Goal: Information Seeking & Learning: Learn about a topic

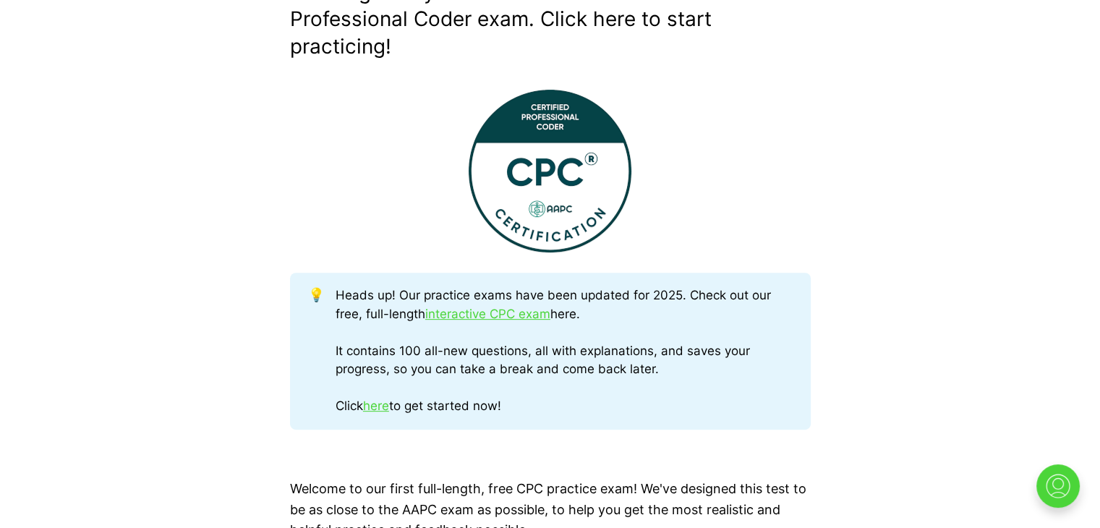
scroll to position [506, 0]
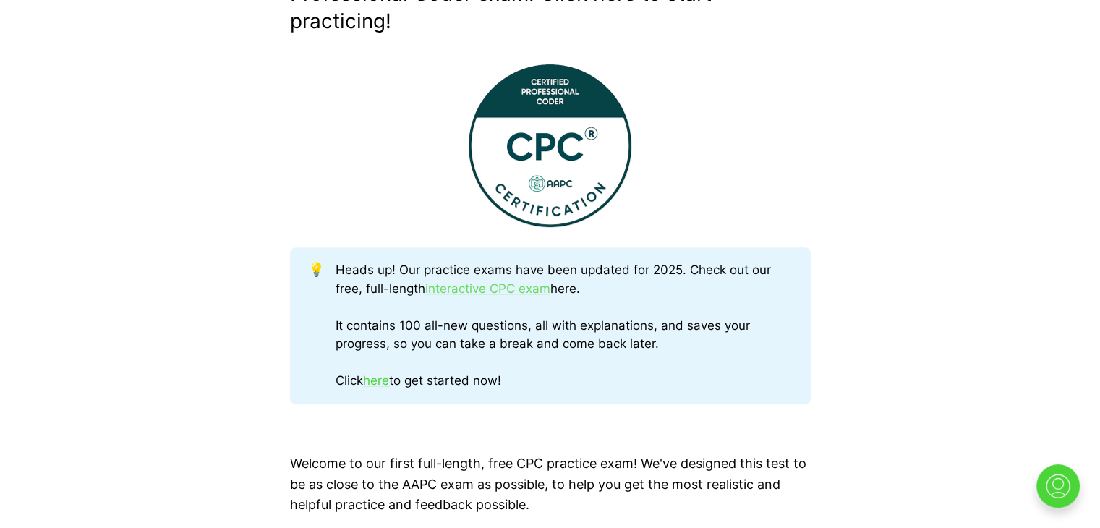
click at [467, 287] on link "interactive CPC exam" at bounding box center [487, 288] width 125 height 14
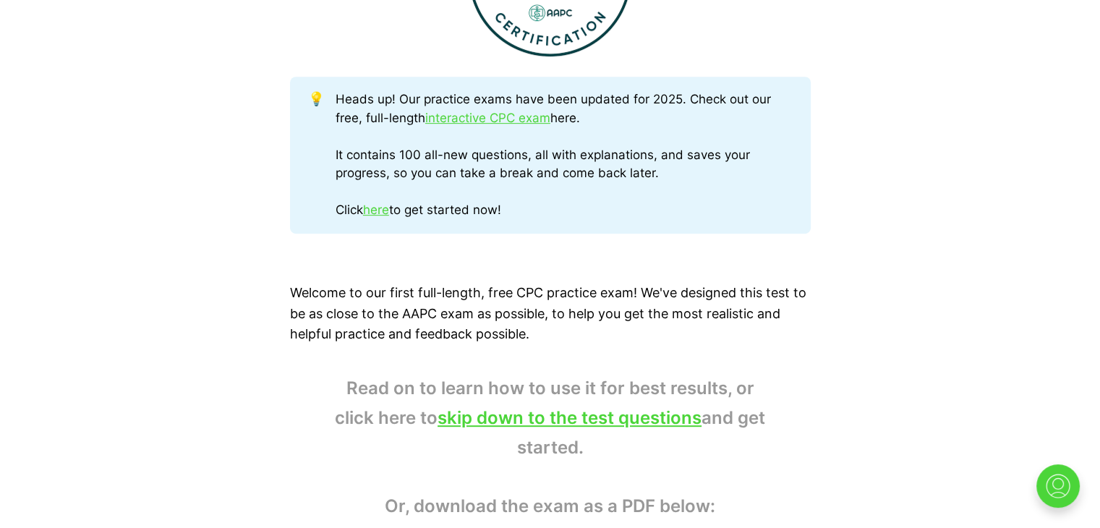
scroll to position [721, 0]
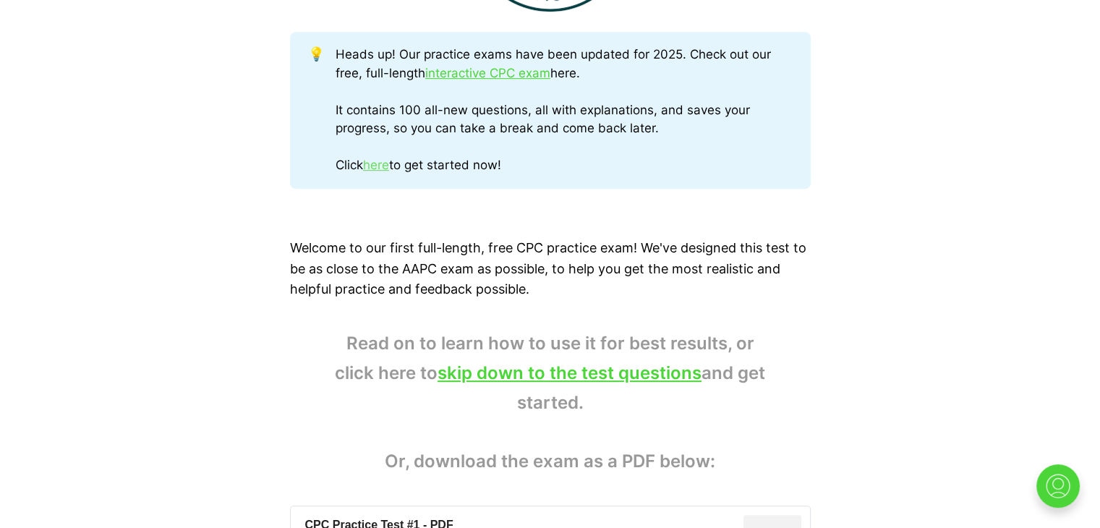
click at [389, 166] on link "here" at bounding box center [376, 165] width 26 height 14
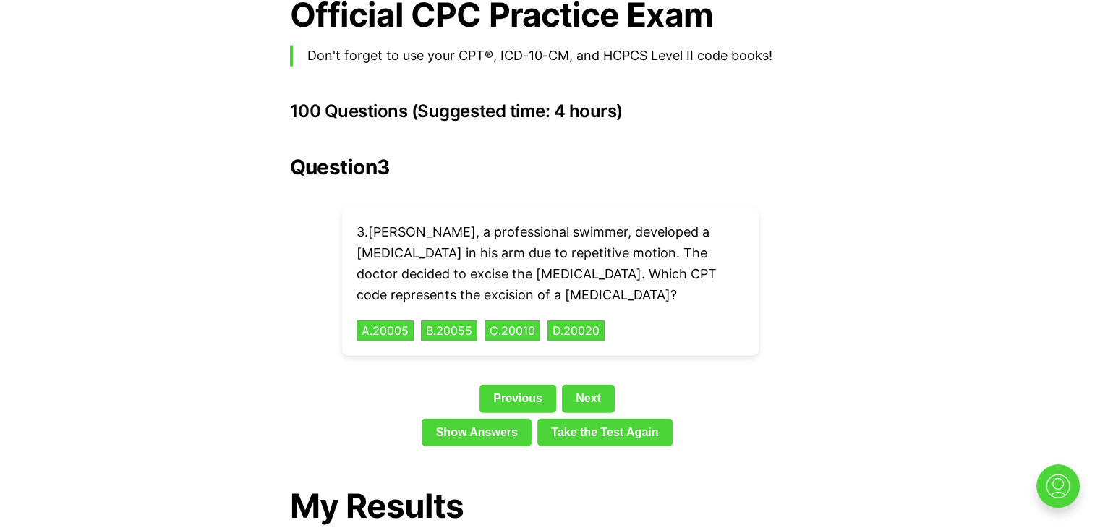
scroll to position [3179, 0]
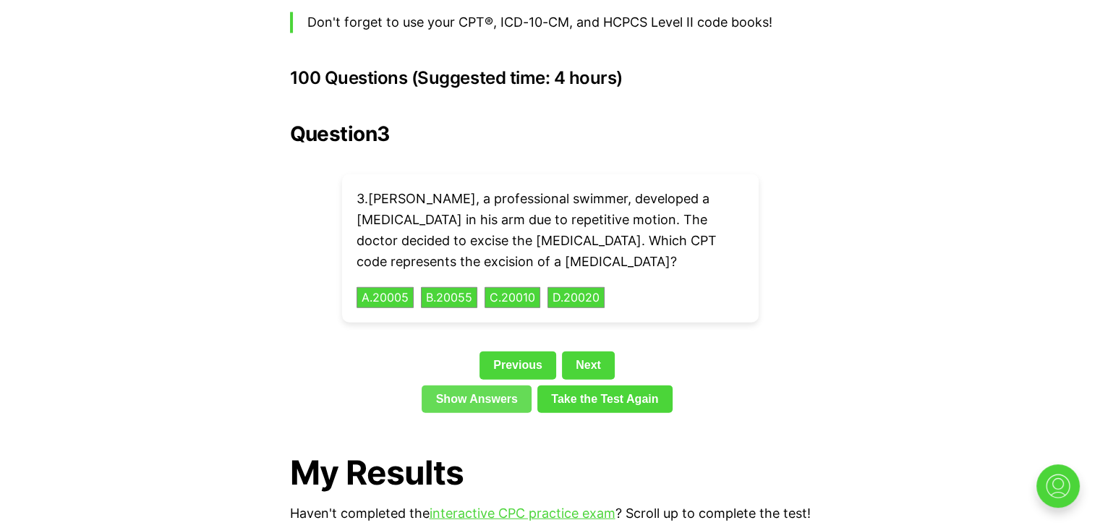
click at [502, 385] on link "Show Answers" at bounding box center [476, 398] width 110 height 27
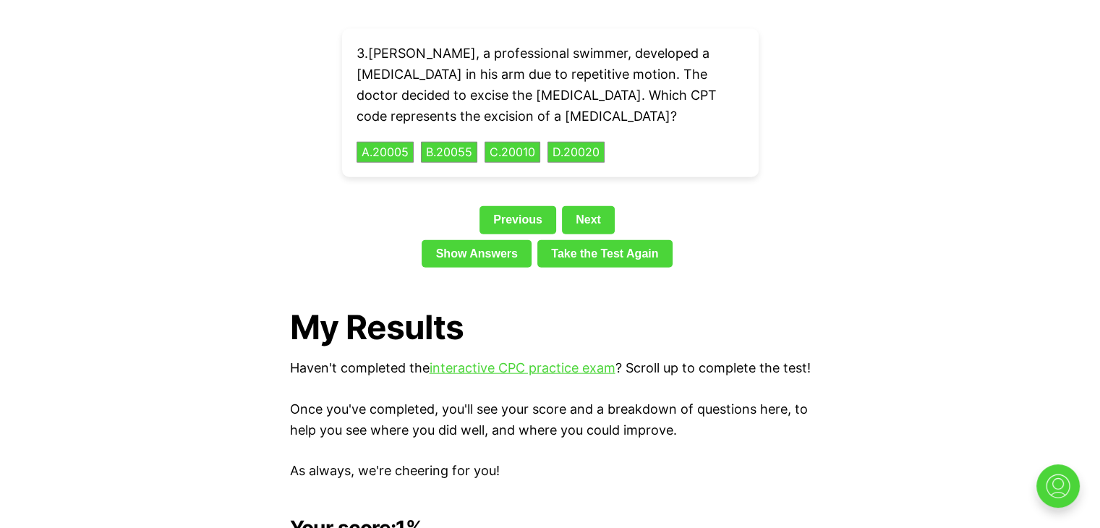
scroll to position [3311, 0]
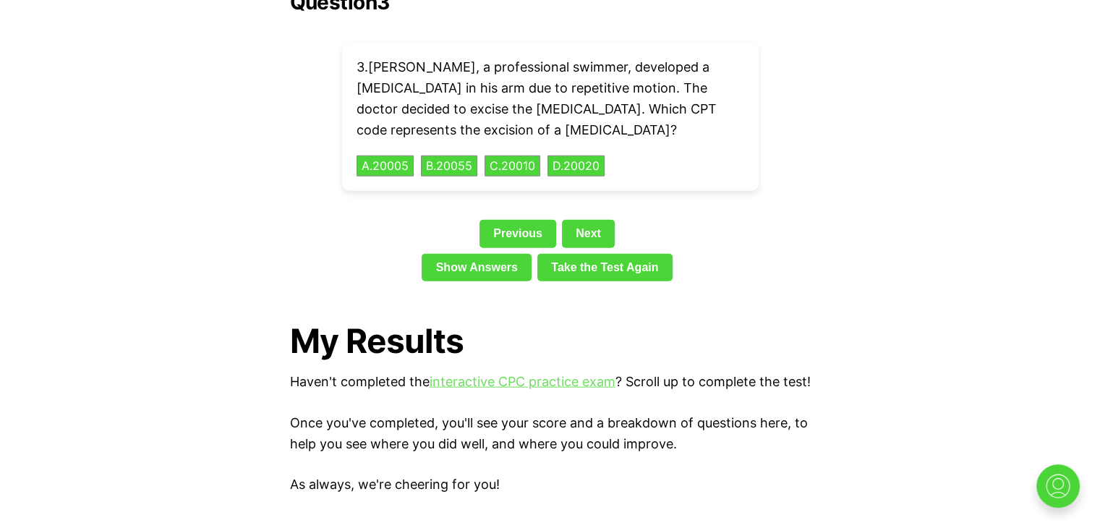
click at [497, 374] on link "interactive CPC practice exam" at bounding box center [522, 381] width 186 height 15
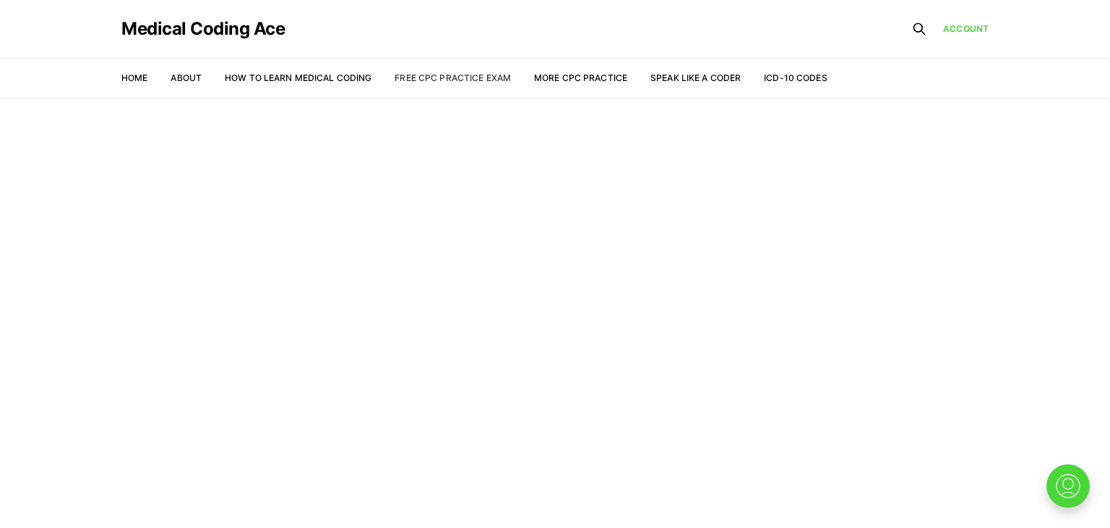
click at [466, 76] on link "Free CPC Practice Exam" at bounding box center [453, 77] width 116 height 11
click at [440, 80] on link "Free CPC Practice Exam" at bounding box center [453, 77] width 116 height 11
click at [571, 77] on link "More CPC Practice" at bounding box center [580, 77] width 93 height 11
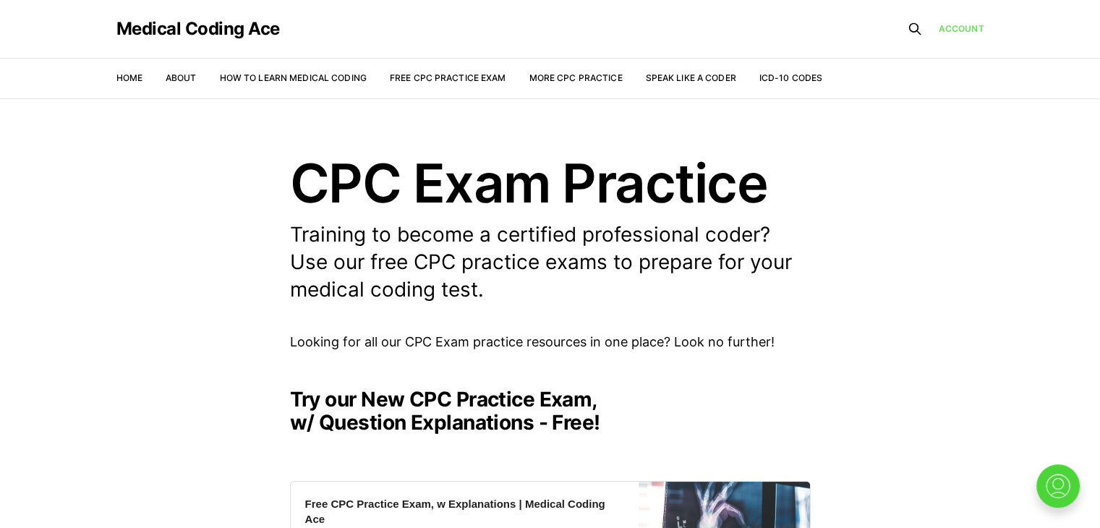
click at [959, 28] on link "Account" at bounding box center [961, 29] width 46 height 14
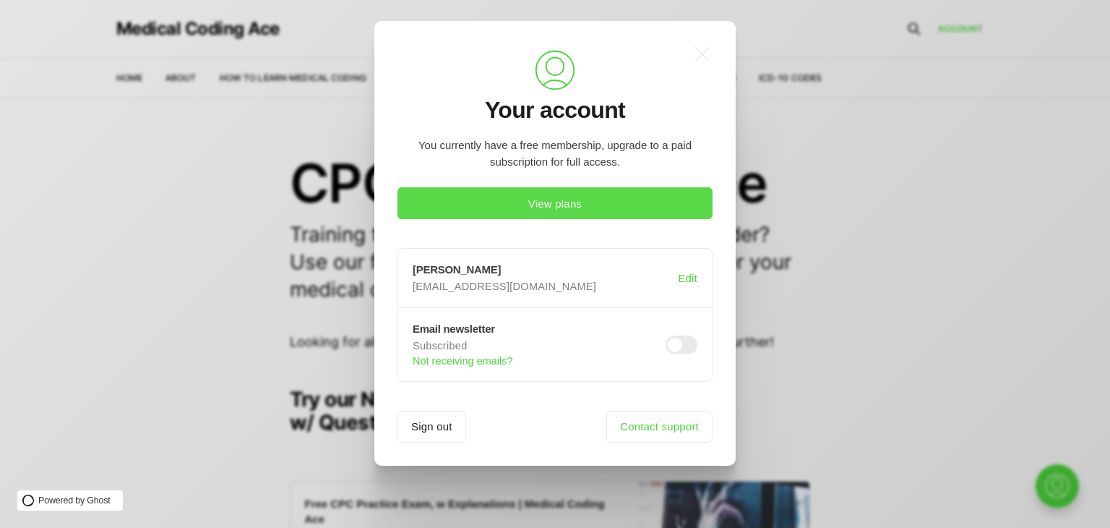
click at [533, 202] on button "View plans" at bounding box center [555, 203] width 315 height 32
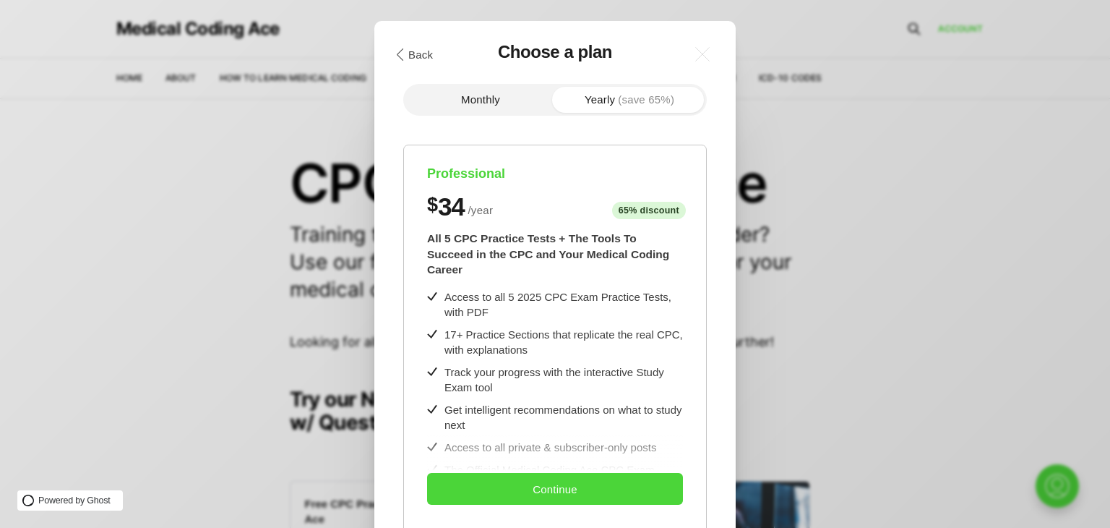
scroll to position [72, 0]
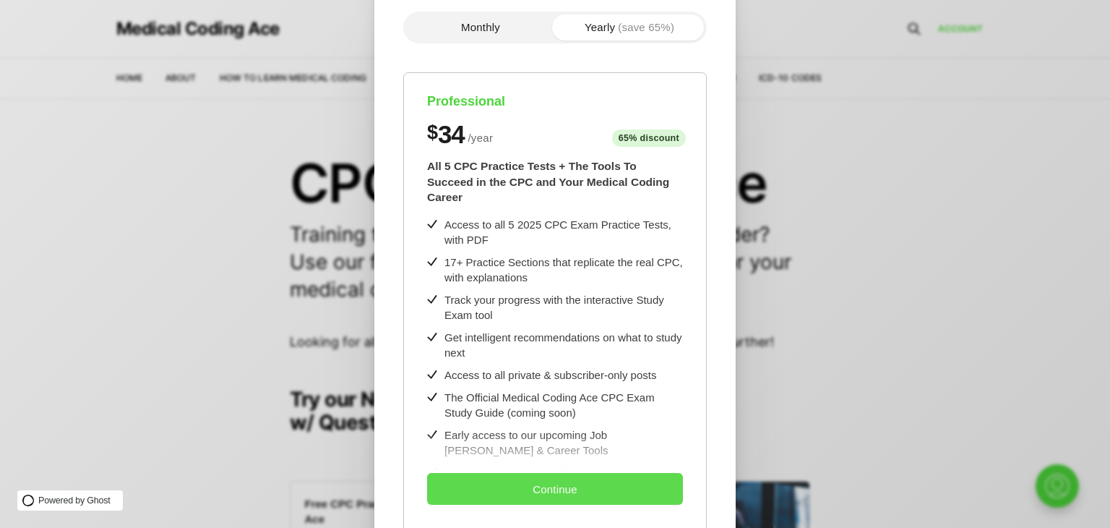
click at [544, 492] on button "Continue" at bounding box center [555, 489] width 256 height 32
